Goal: Navigation & Orientation: Find specific page/section

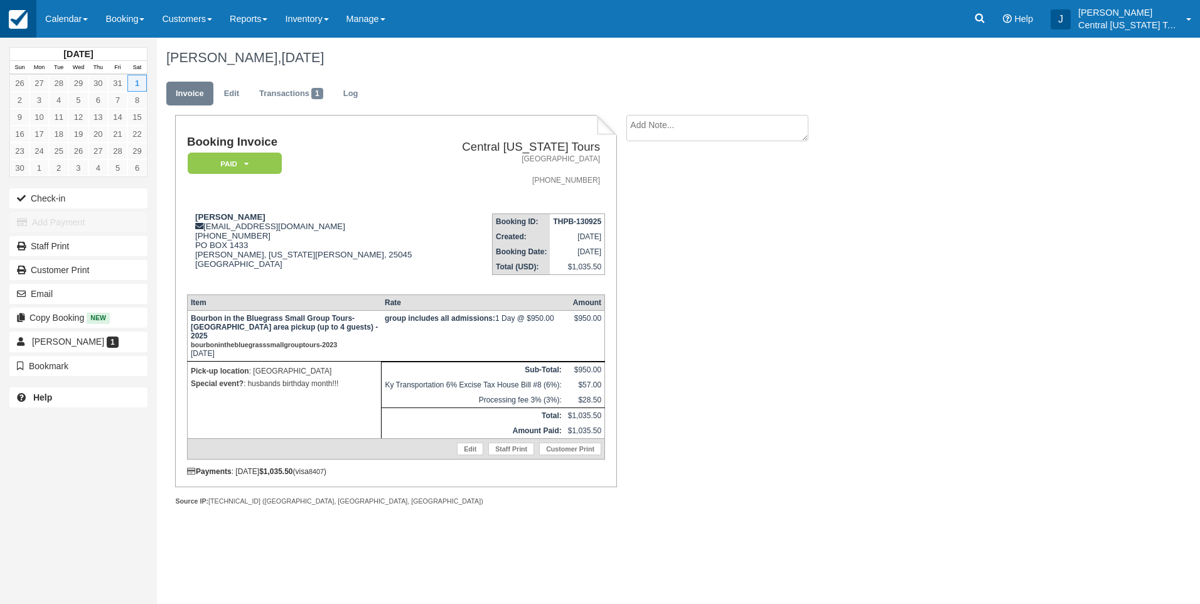
click at [13, 21] on img at bounding box center [18, 19] width 19 height 19
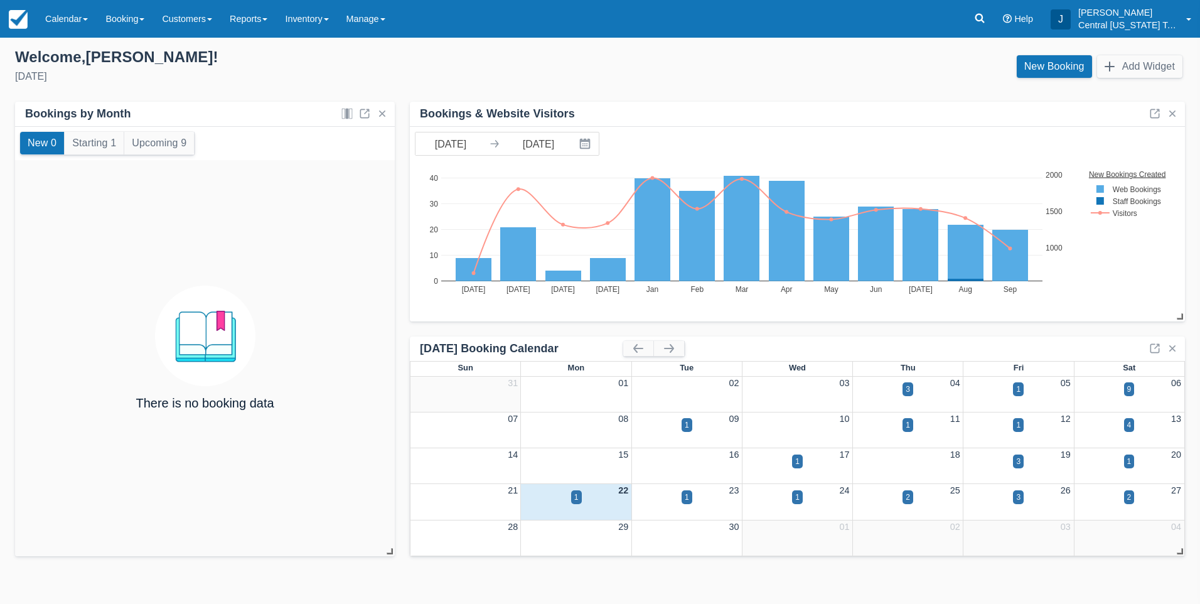
click at [223, 95] on div "Add your inventory Select how you would like to set up your inventory RECOMMEND…" at bounding box center [600, 307] width 1200 height 519
